Goal: Complete application form

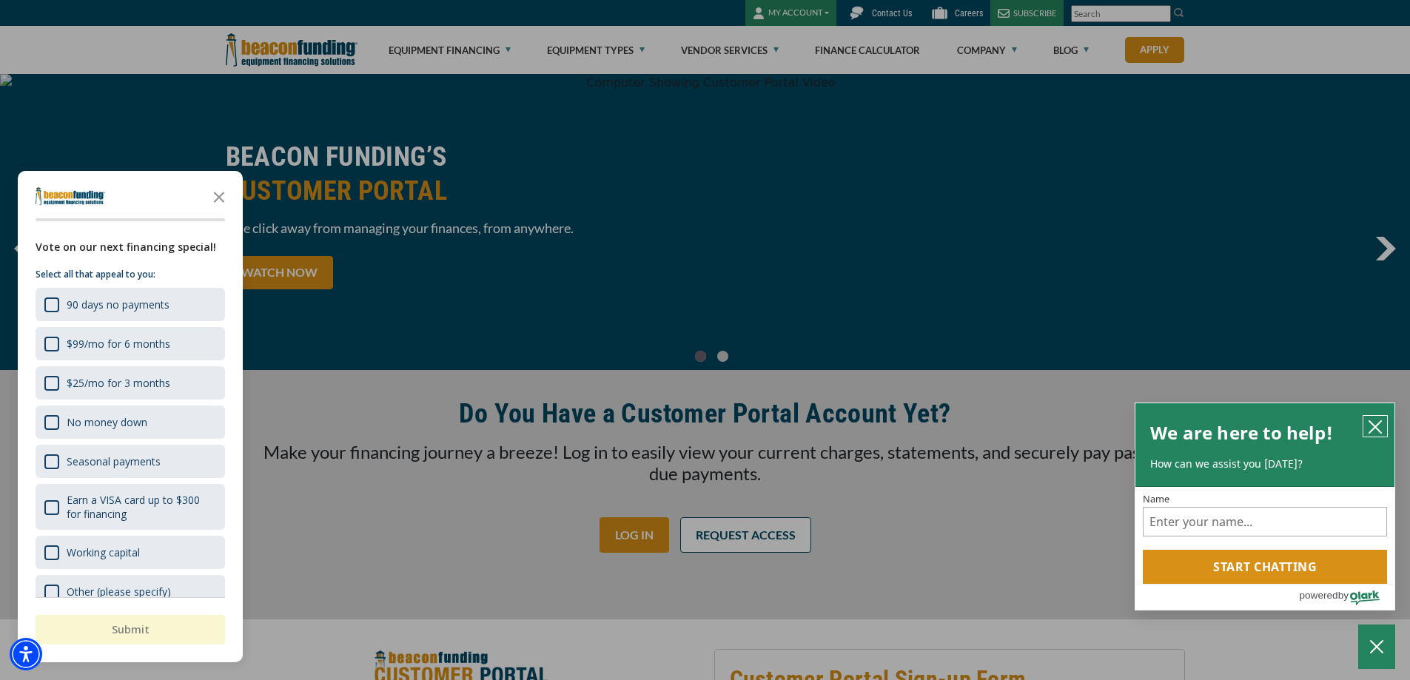
drag, startPoint x: 1373, startPoint y: 419, endPoint x: 1361, endPoint y: 421, distance: 12.8
click at [1371, 420] on icon "close chatbox" at bounding box center [1374, 427] width 15 height 15
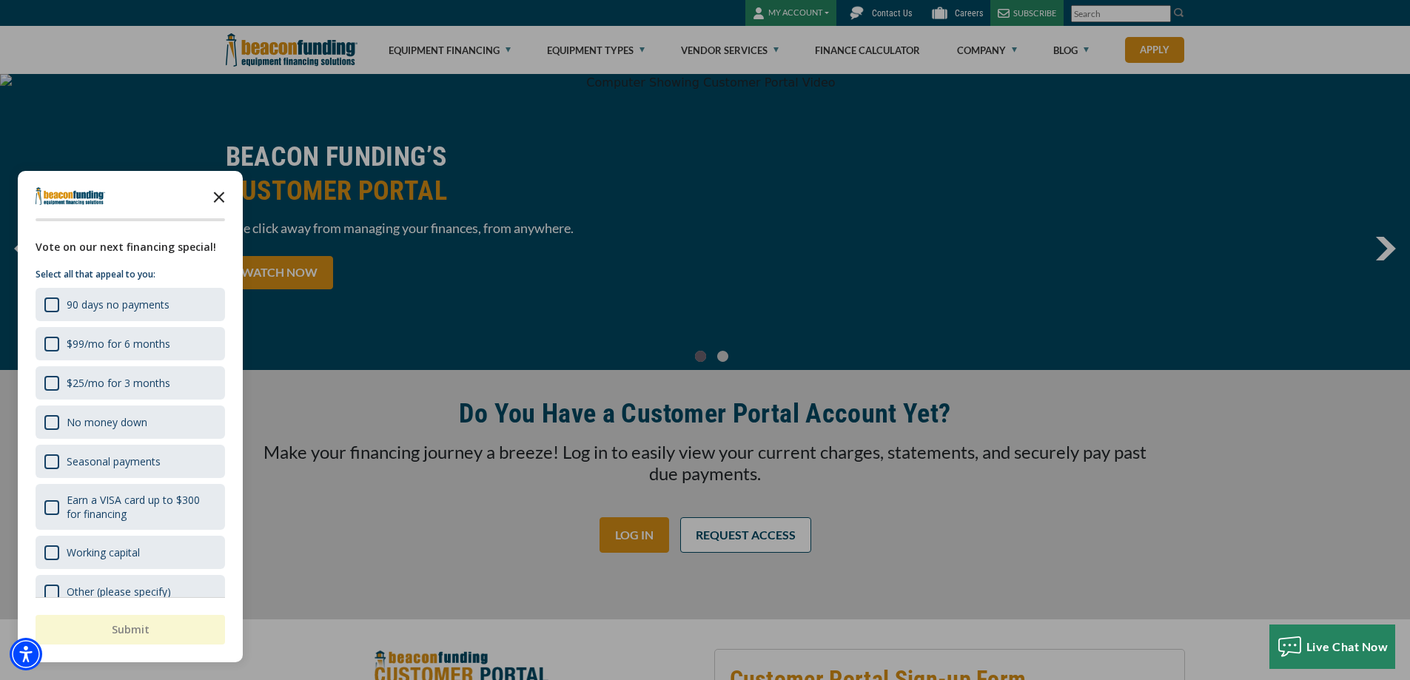
click at [212, 198] on icon "Close the survey" at bounding box center [219, 196] width 30 height 30
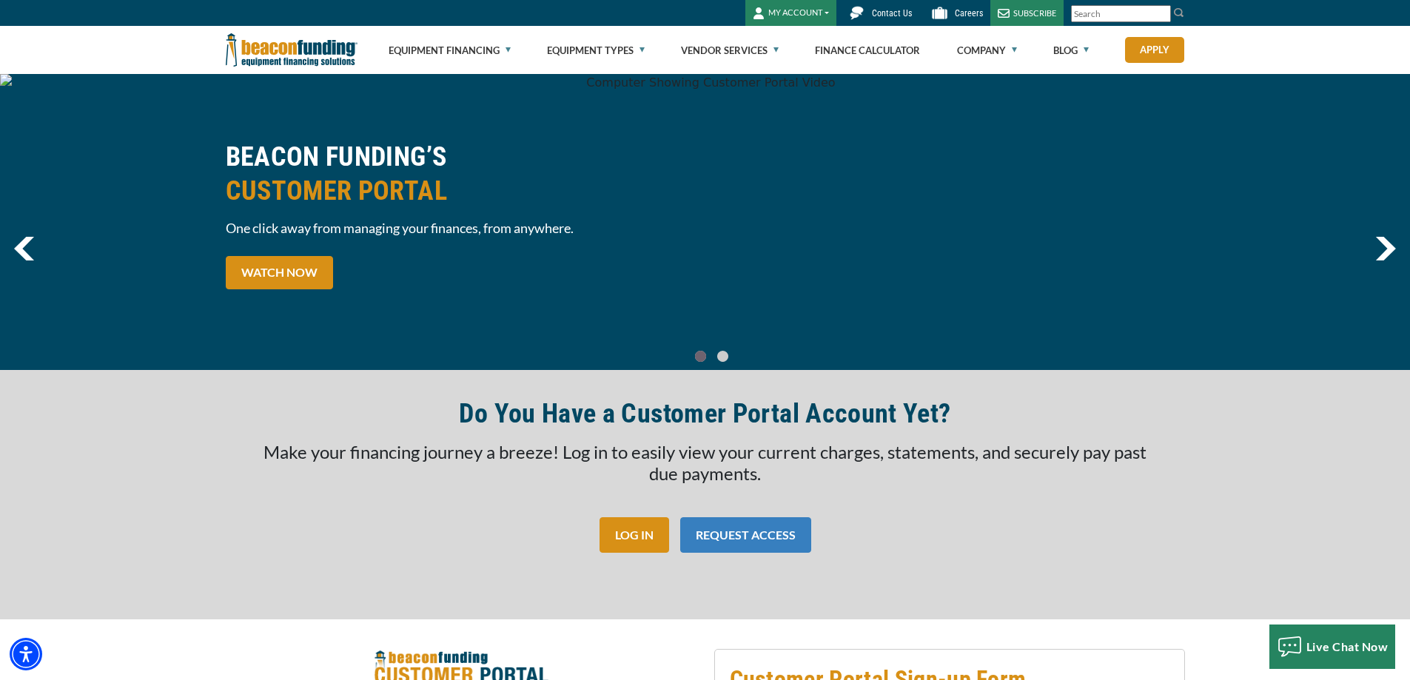
click at [770, 536] on link "REQUEST ACCESS" at bounding box center [745, 535] width 131 height 36
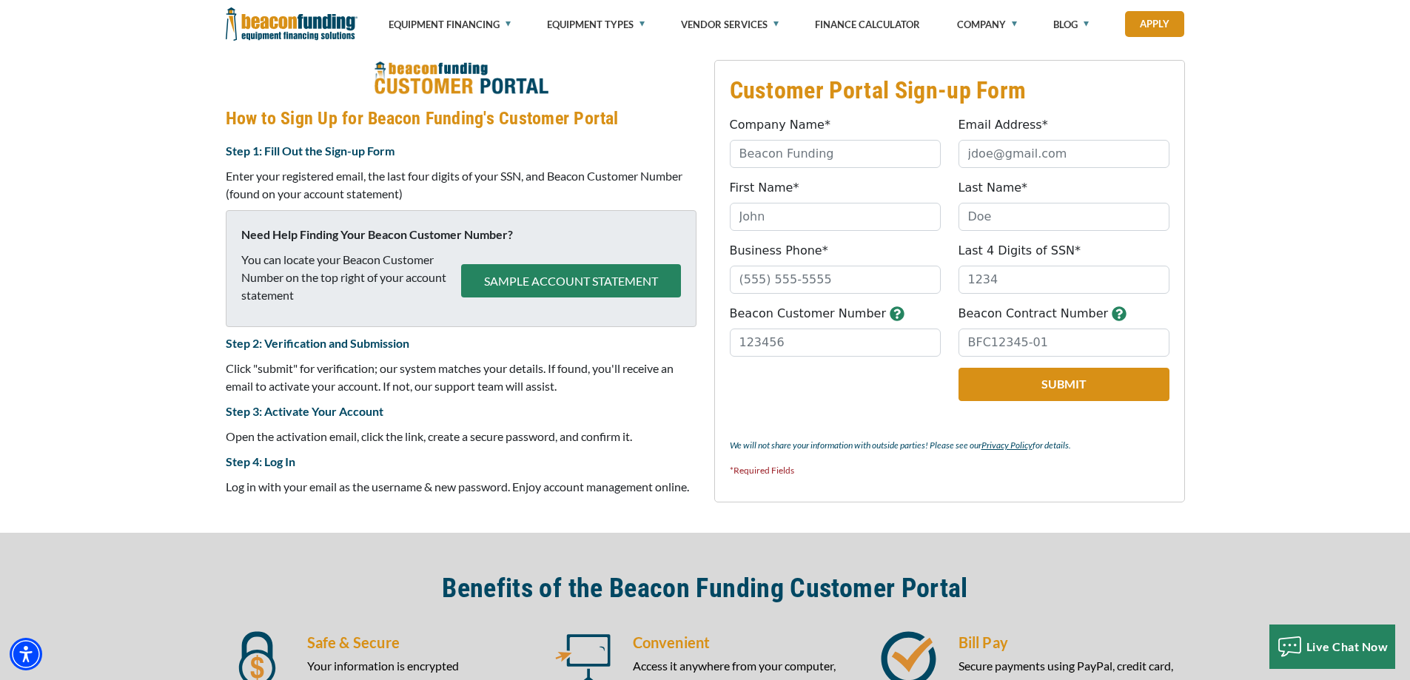
scroll to position [590, 0]
click at [858, 154] on input "Company Name*" at bounding box center [835, 153] width 211 height 28
type input "T&K TOWING SERVICE LLC"
type input "tomarro@kmtel.com"
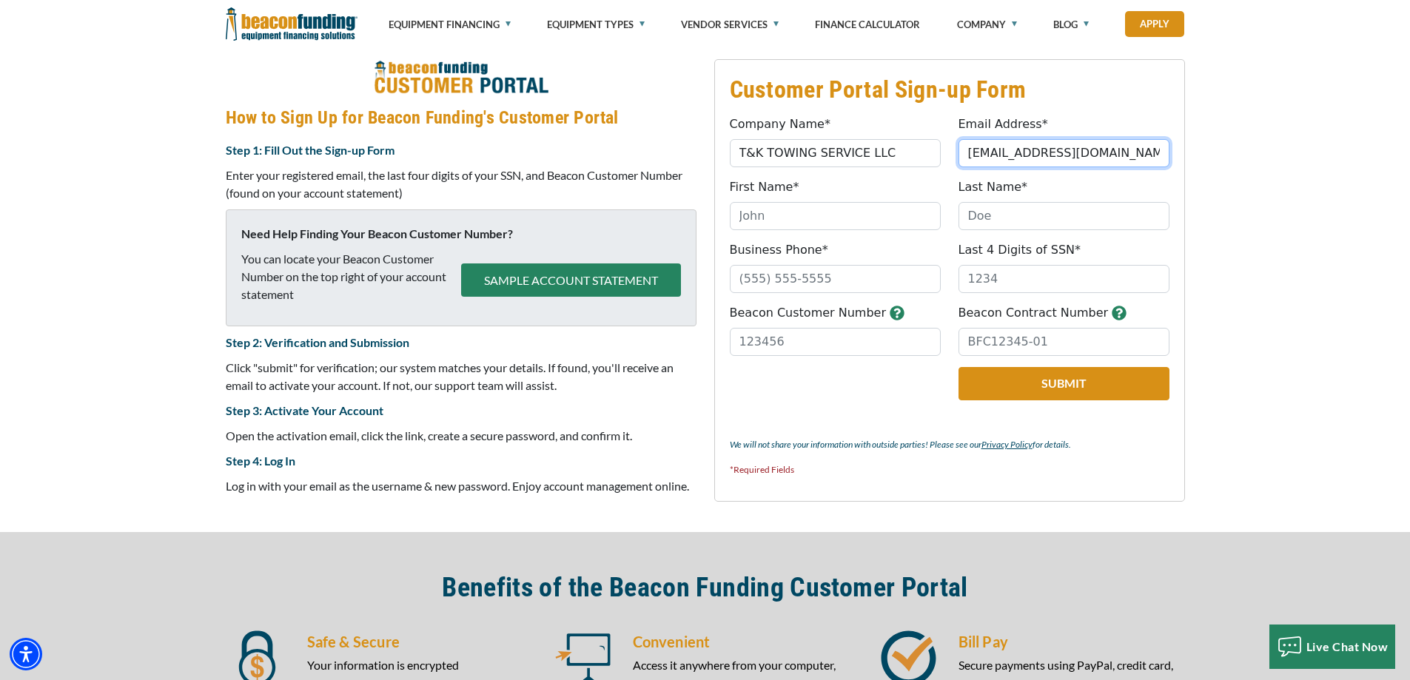
type input "TIMOTHY"
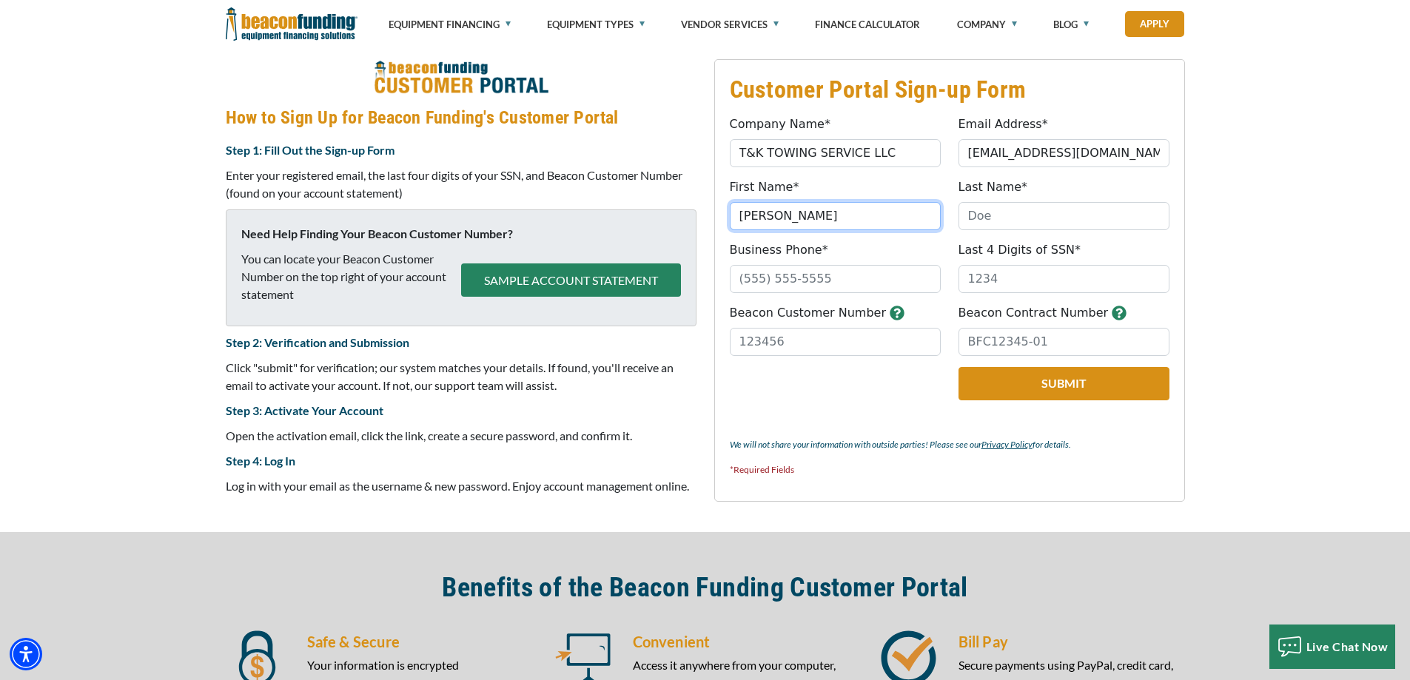
type input "O'MARRO"
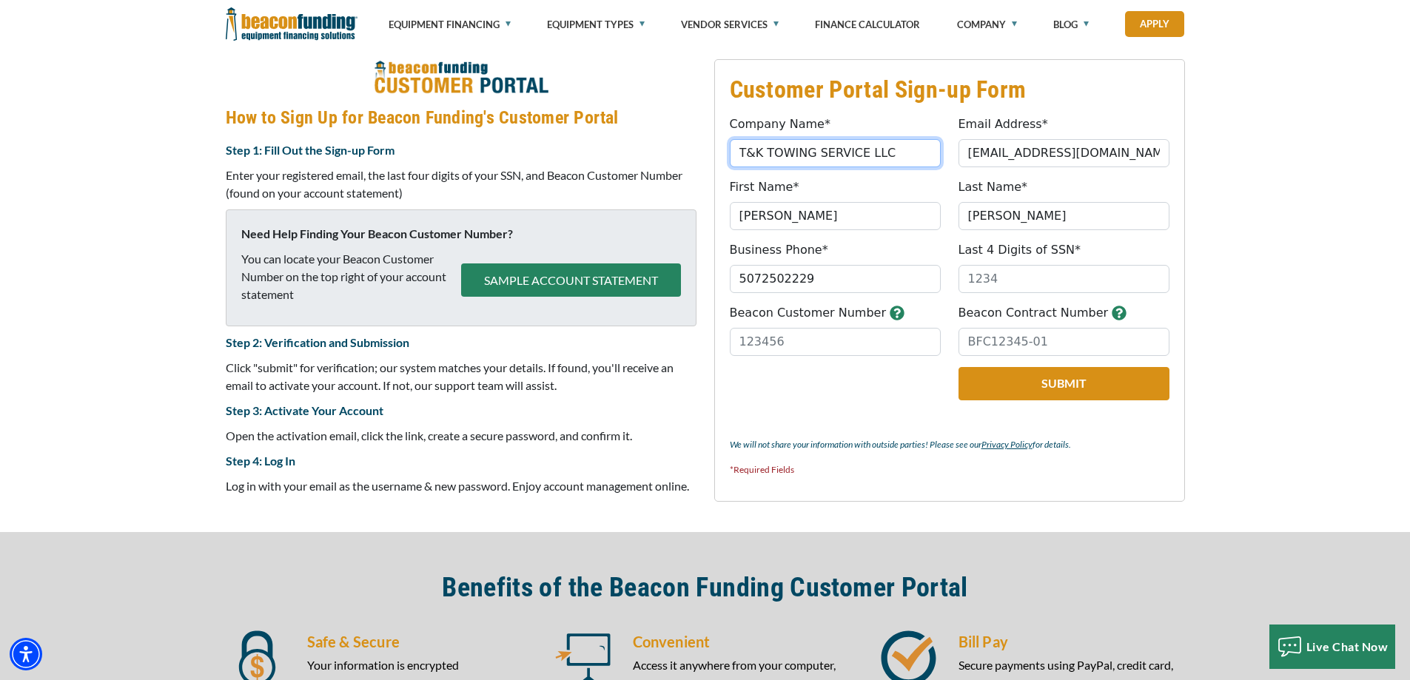
type input "(507) 250-2229"
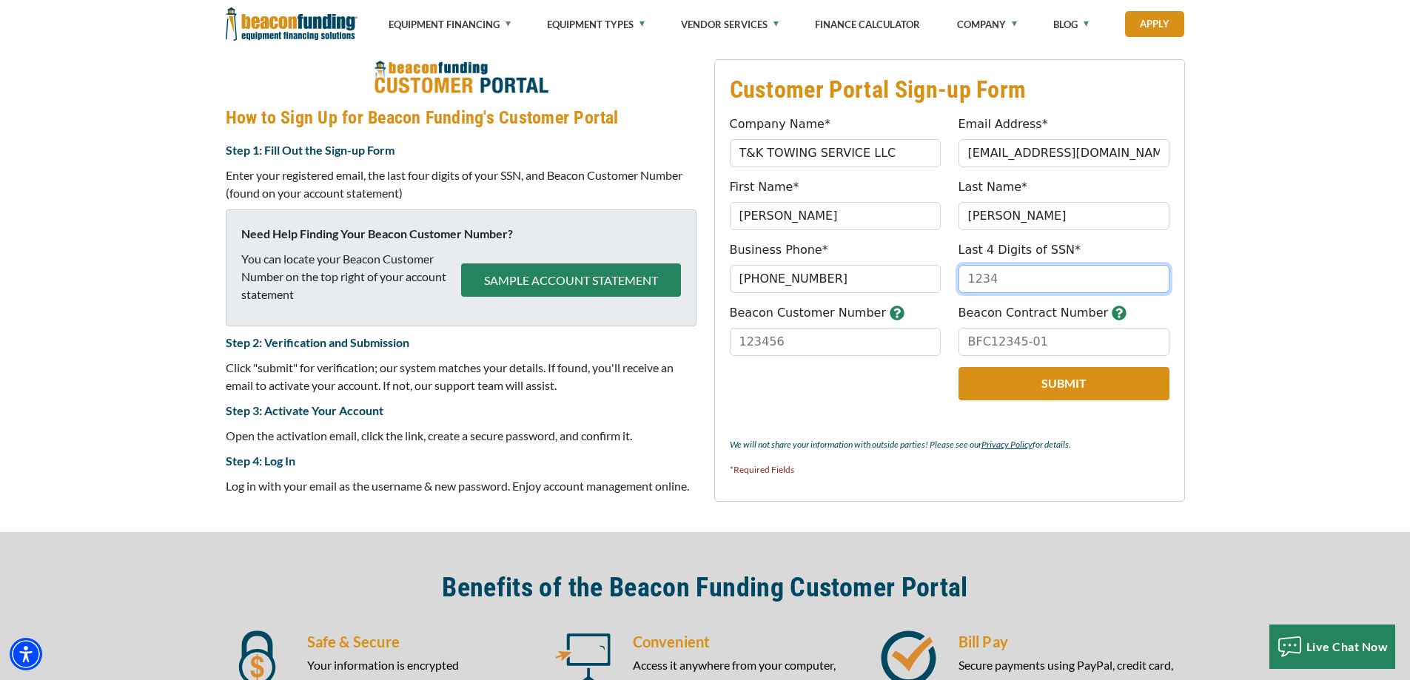
click at [1045, 280] on input "Last 4 Digits of SSN*" at bounding box center [1063, 279] width 211 height 28
type input "8886"
click at [829, 346] on input "Beacon Customer Number" at bounding box center [835, 342] width 211 height 28
type input "B"
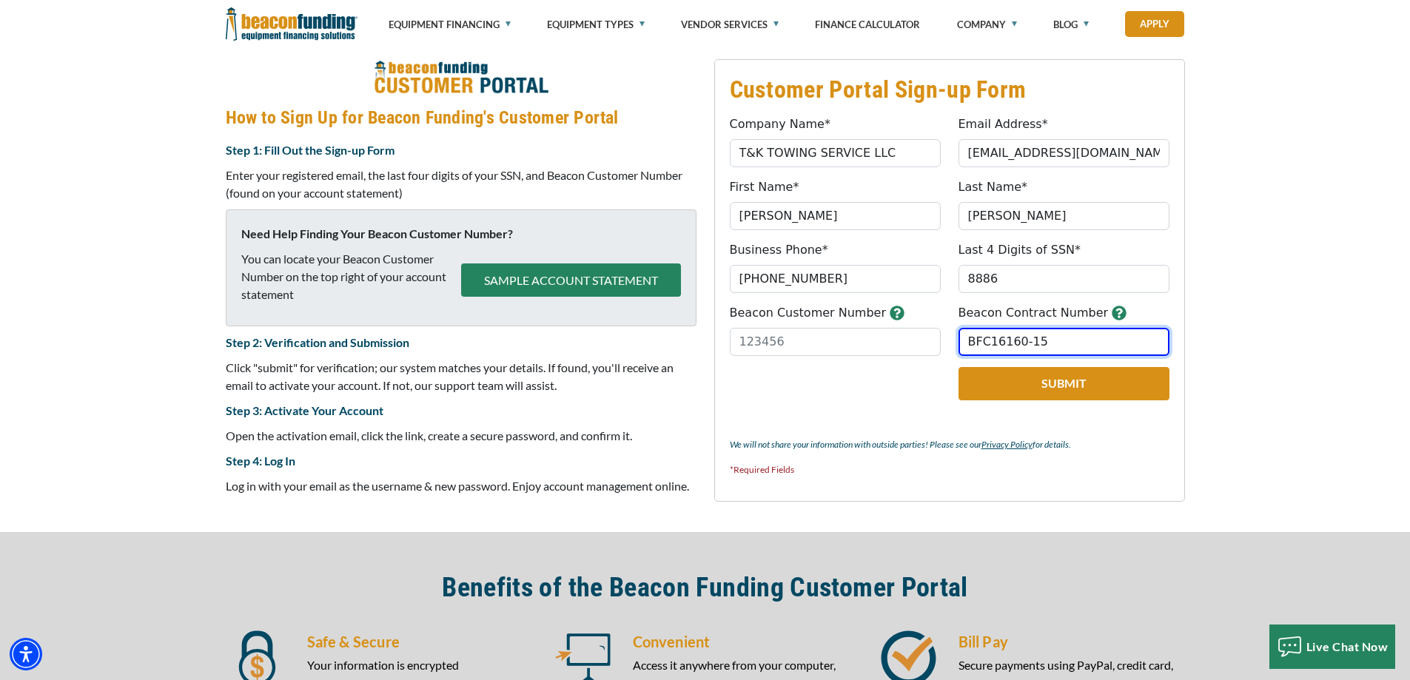
type input "BFC16160-15"
click at [835, 338] on input "Beacon Customer Number" at bounding box center [835, 342] width 211 height 28
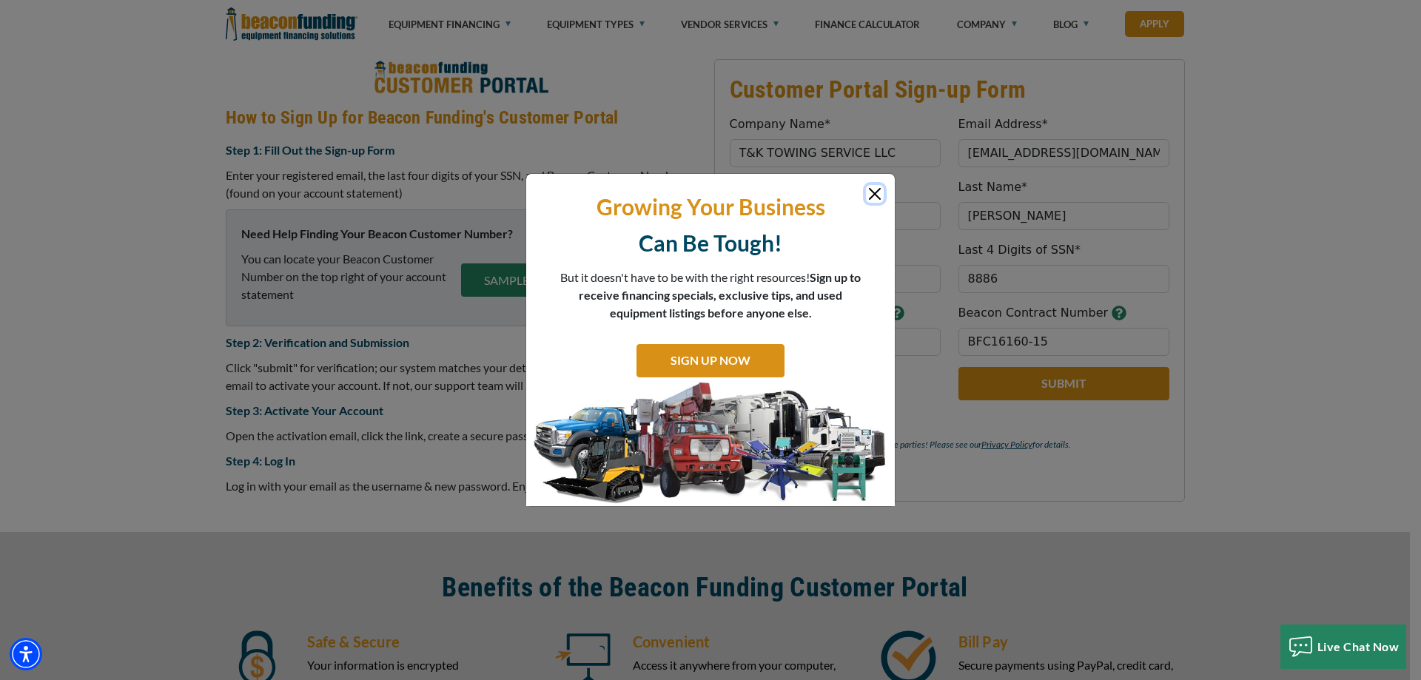
click at [877, 191] on button "Close" at bounding box center [875, 194] width 18 height 18
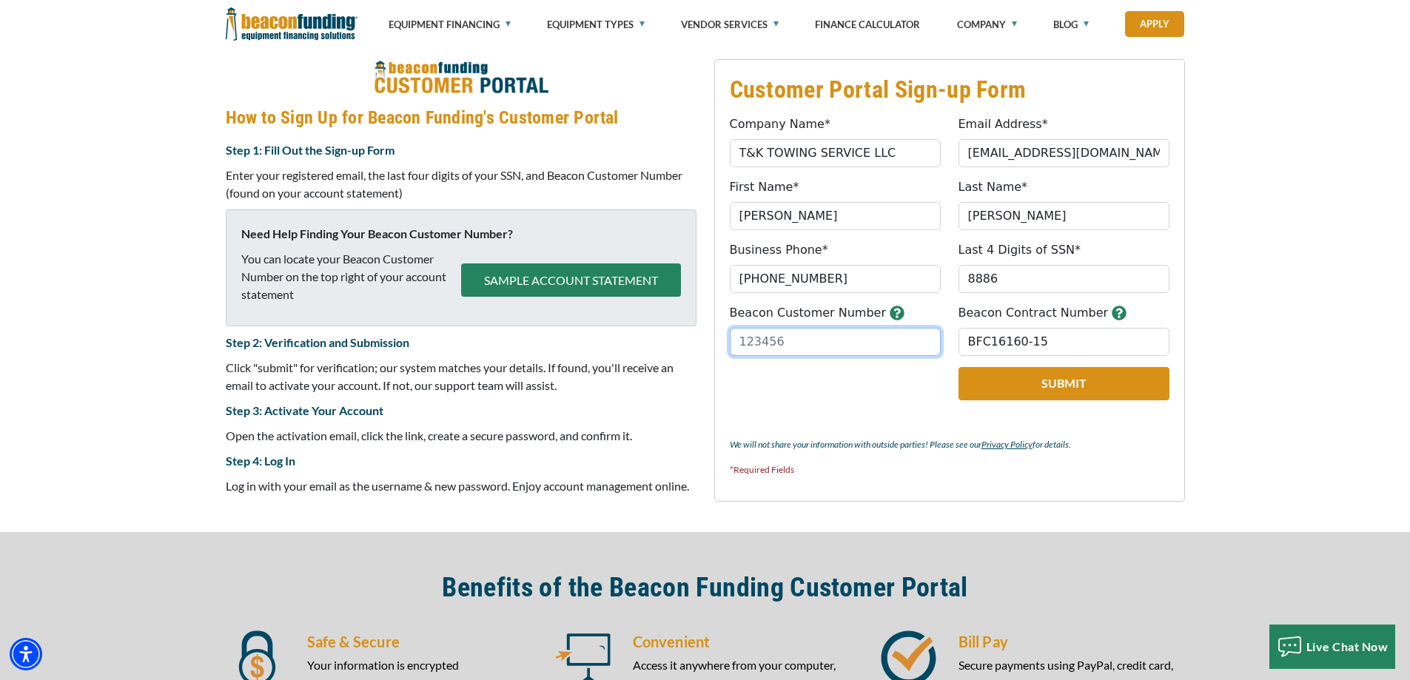
click at [846, 339] on input "Beacon Customer Number" at bounding box center [835, 342] width 211 height 28
type input "845964"
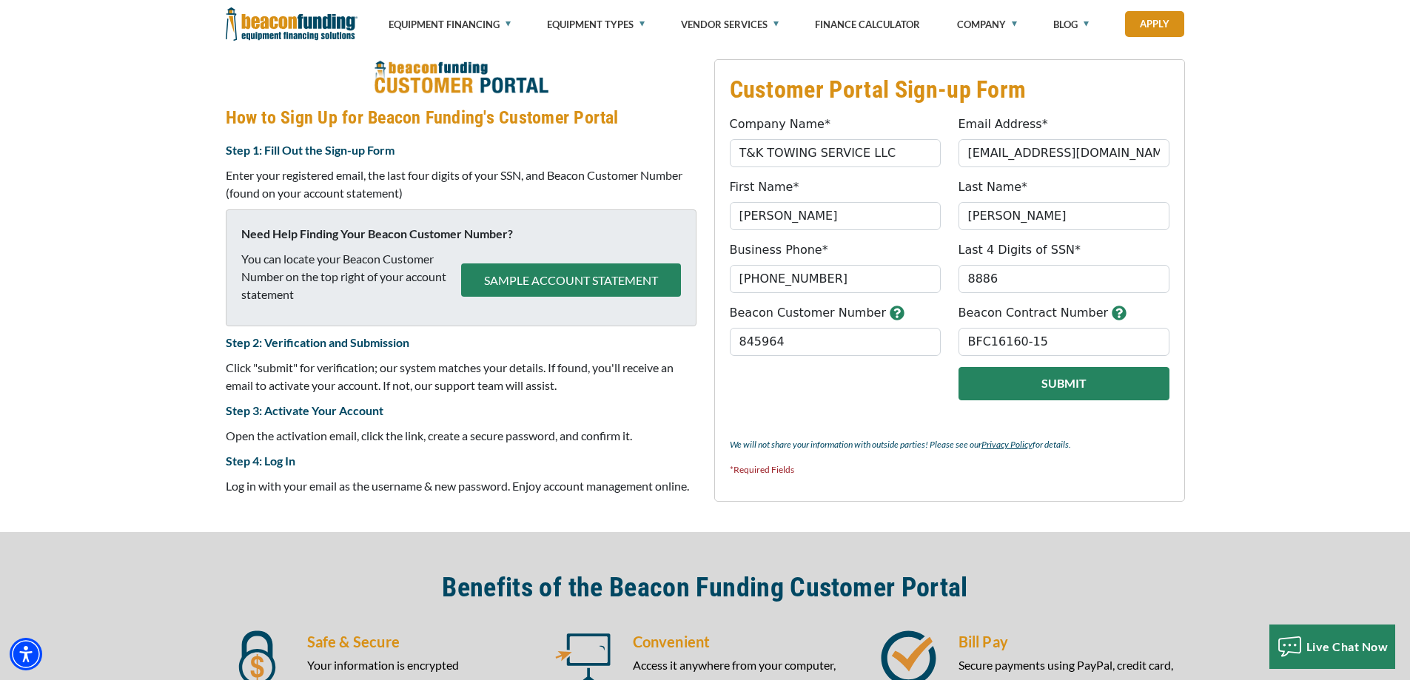
click at [1081, 388] on button "Submit" at bounding box center [1063, 383] width 211 height 33
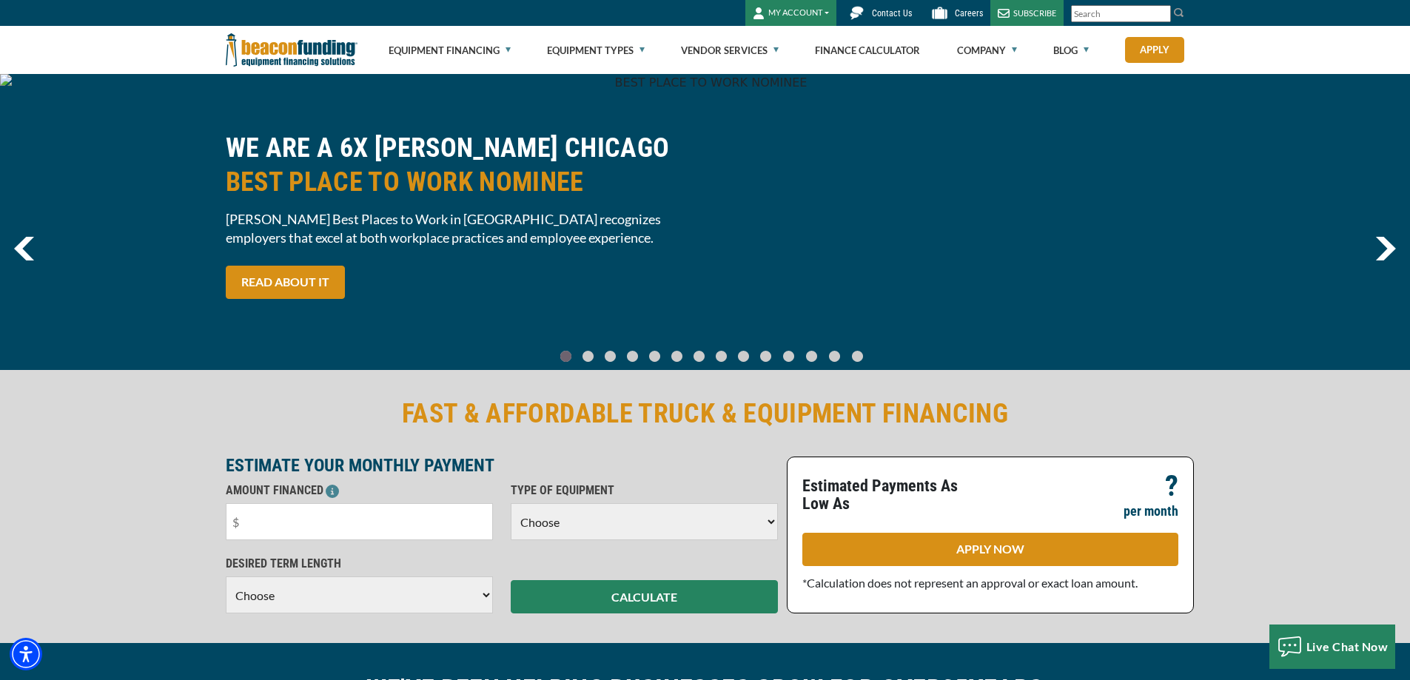
click at [829, 15] on button "MY ACCOUNT" at bounding box center [790, 13] width 91 height 26
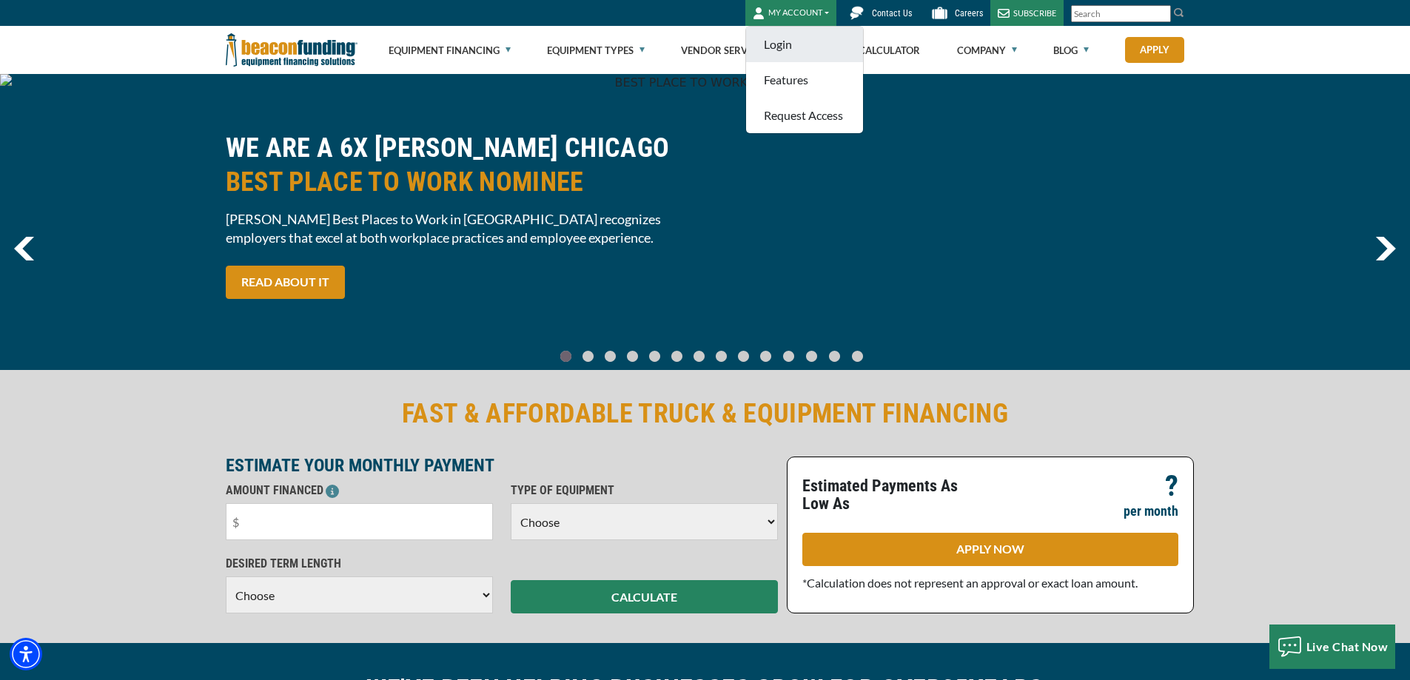
click at [770, 44] on link "Login" at bounding box center [804, 45] width 117 height 36
